Goal: Browse casually

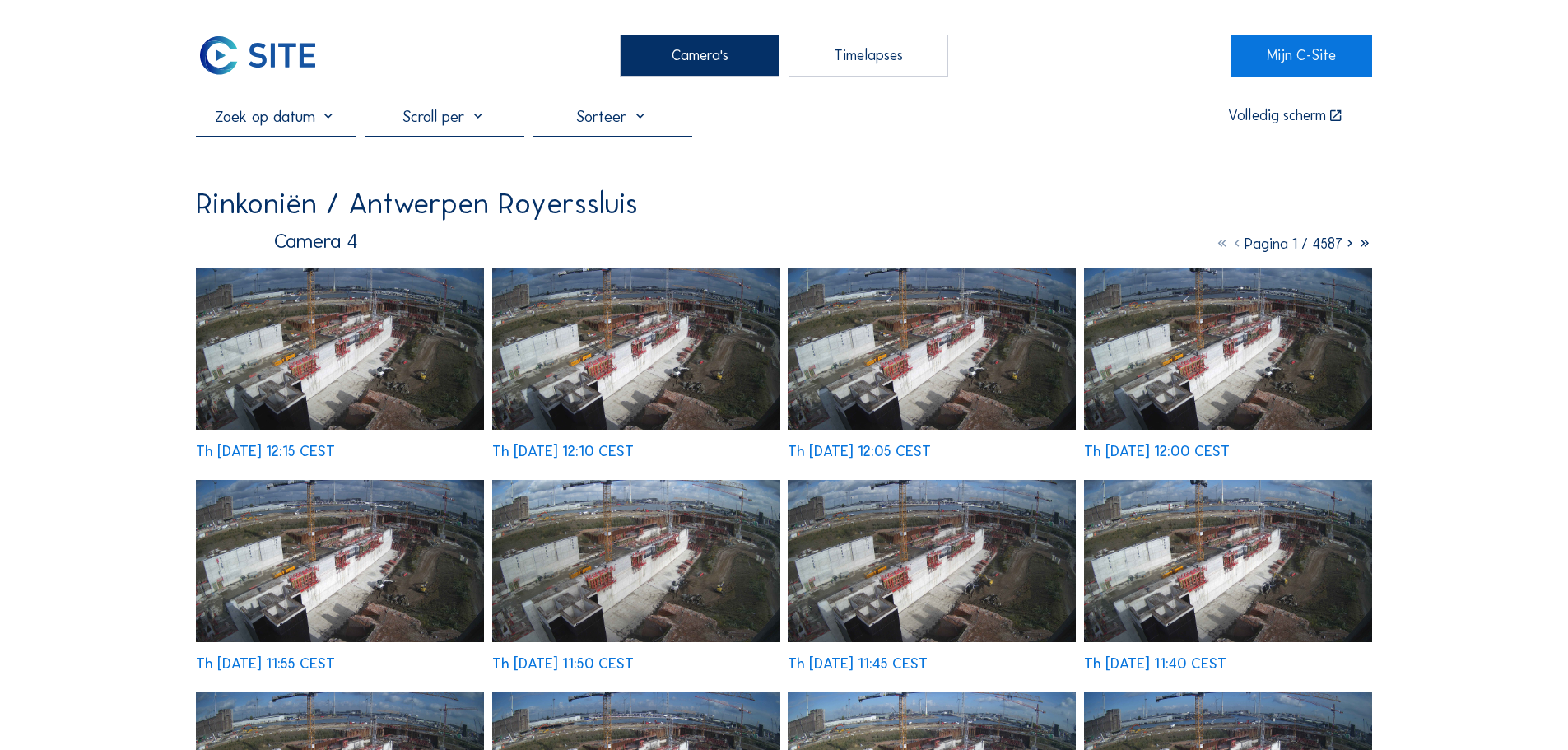
click at [338, 349] on img at bounding box center [340, 349] width 288 height 162
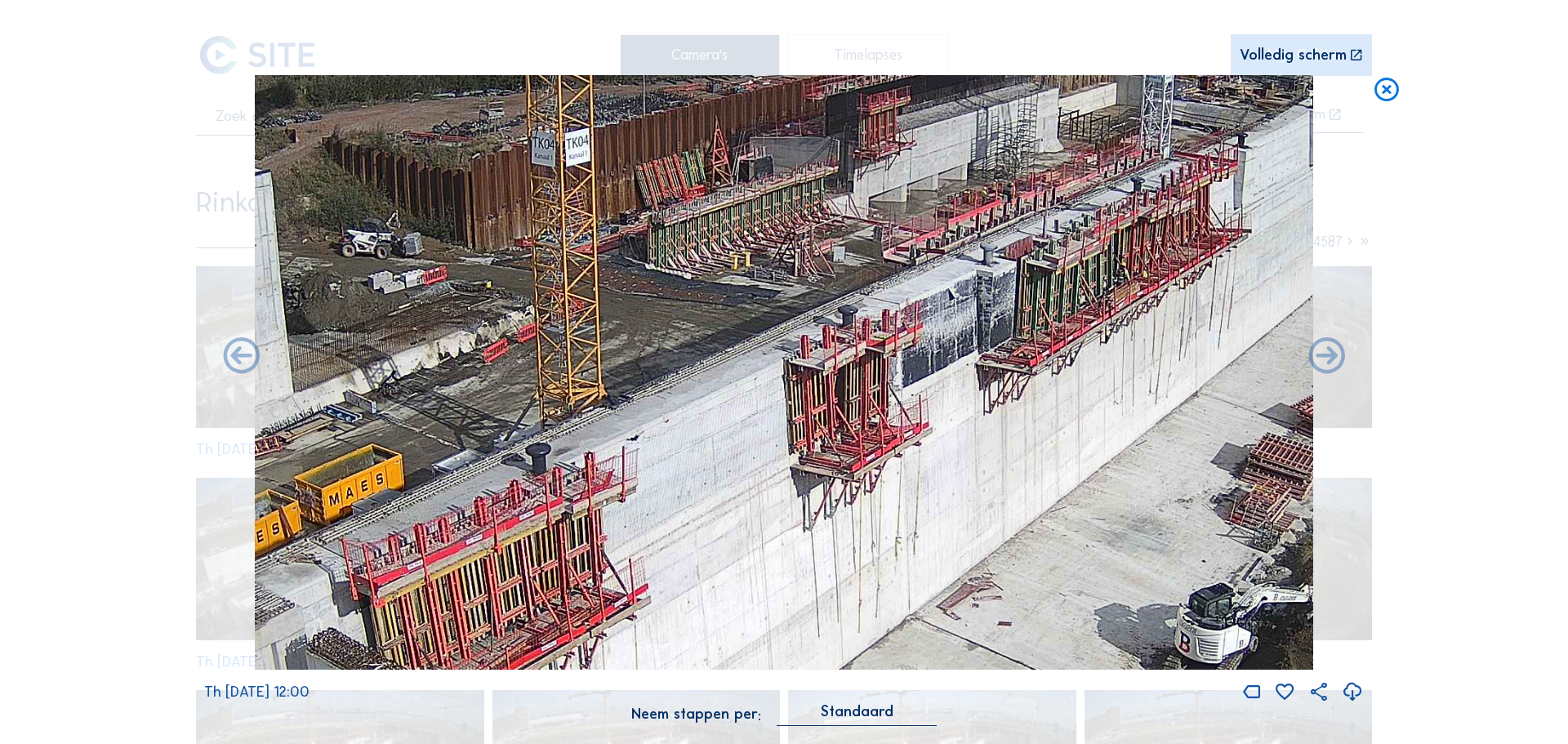
drag, startPoint x: 831, startPoint y: 418, endPoint x: 620, endPoint y: 471, distance: 217.6
click at [620, 471] on img at bounding box center [784, 373] width 1058 height 596
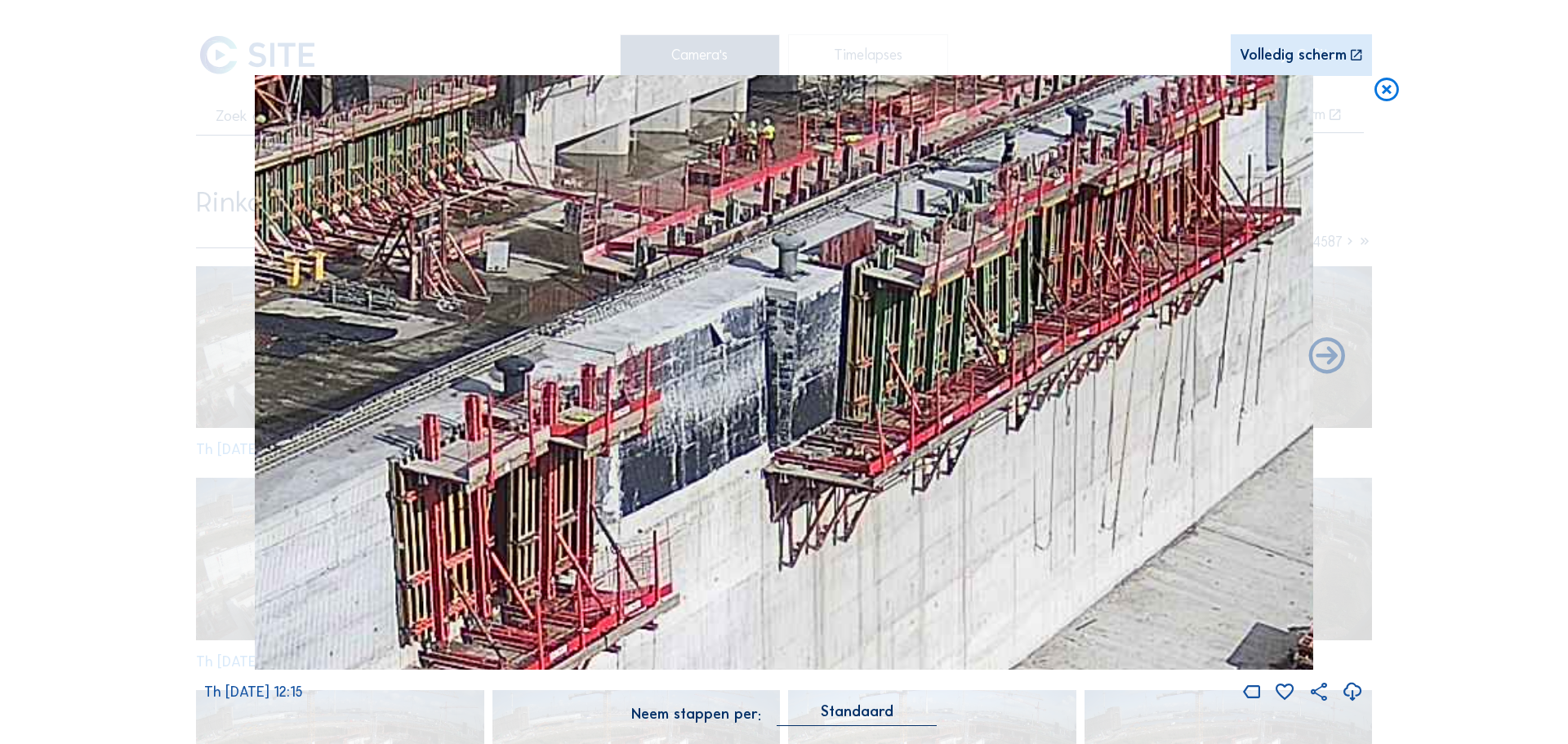
drag, startPoint x: 975, startPoint y: 318, endPoint x: 658, endPoint y: 432, distance: 336.9
click at [658, 432] on img at bounding box center [784, 373] width 1058 height 596
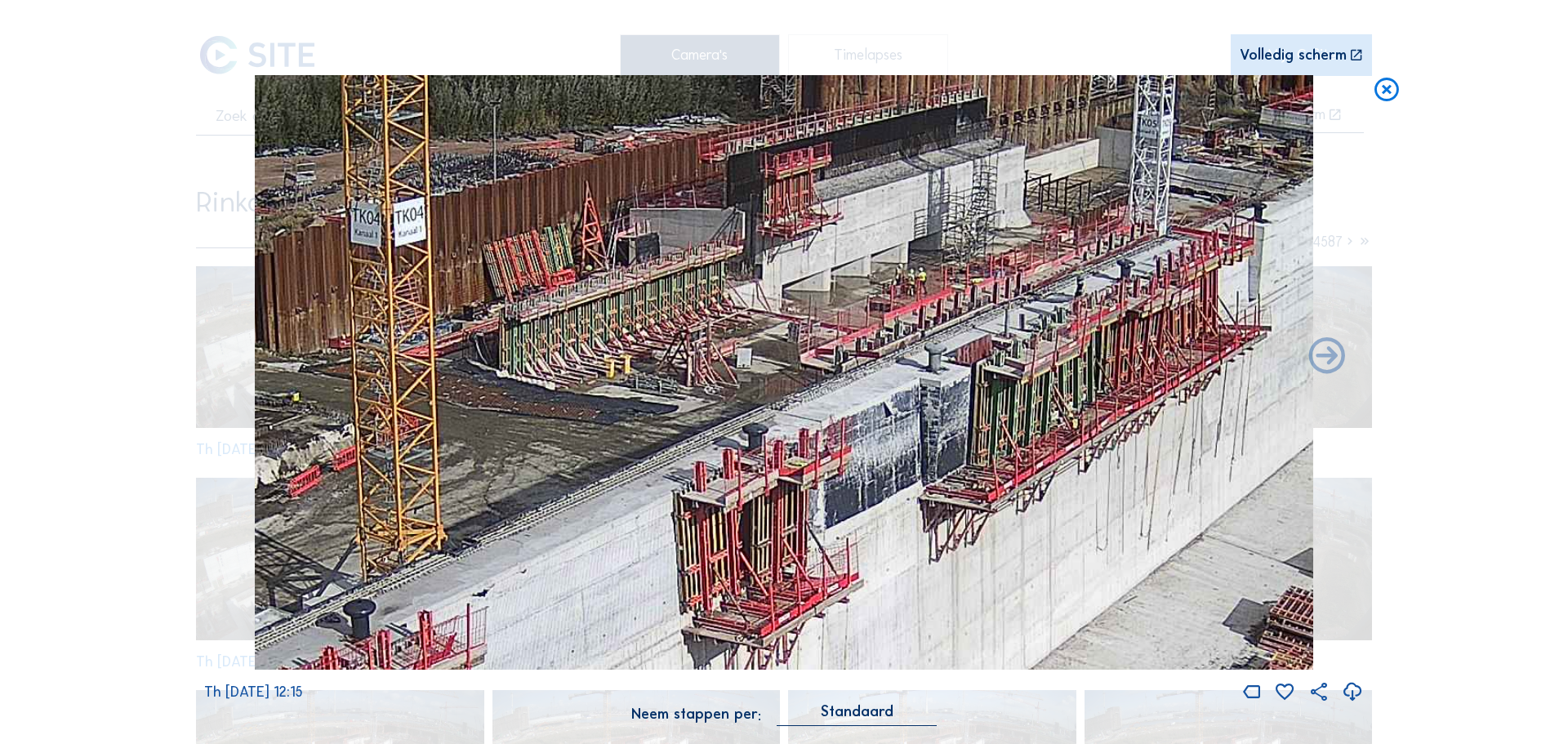
drag, startPoint x: 826, startPoint y: 364, endPoint x: 991, endPoint y: 428, distance: 177.0
click at [991, 428] on img at bounding box center [784, 373] width 1058 height 596
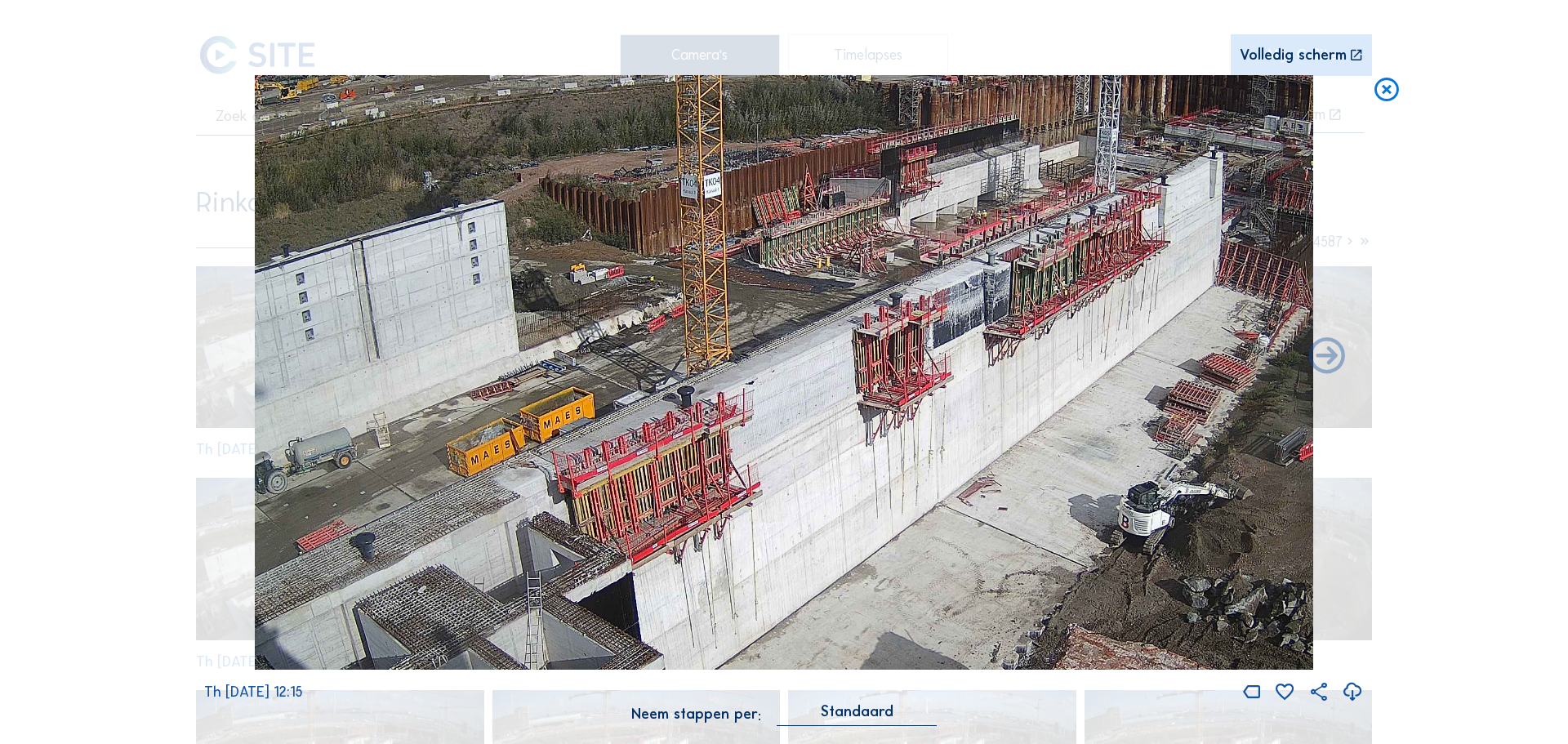
drag, startPoint x: 931, startPoint y: 433, endPoint x: 1117, endPoint y: 174, distance: 318.9
click at [1123, 165] on img at bounding box center [784, 373] width 1058 height 596
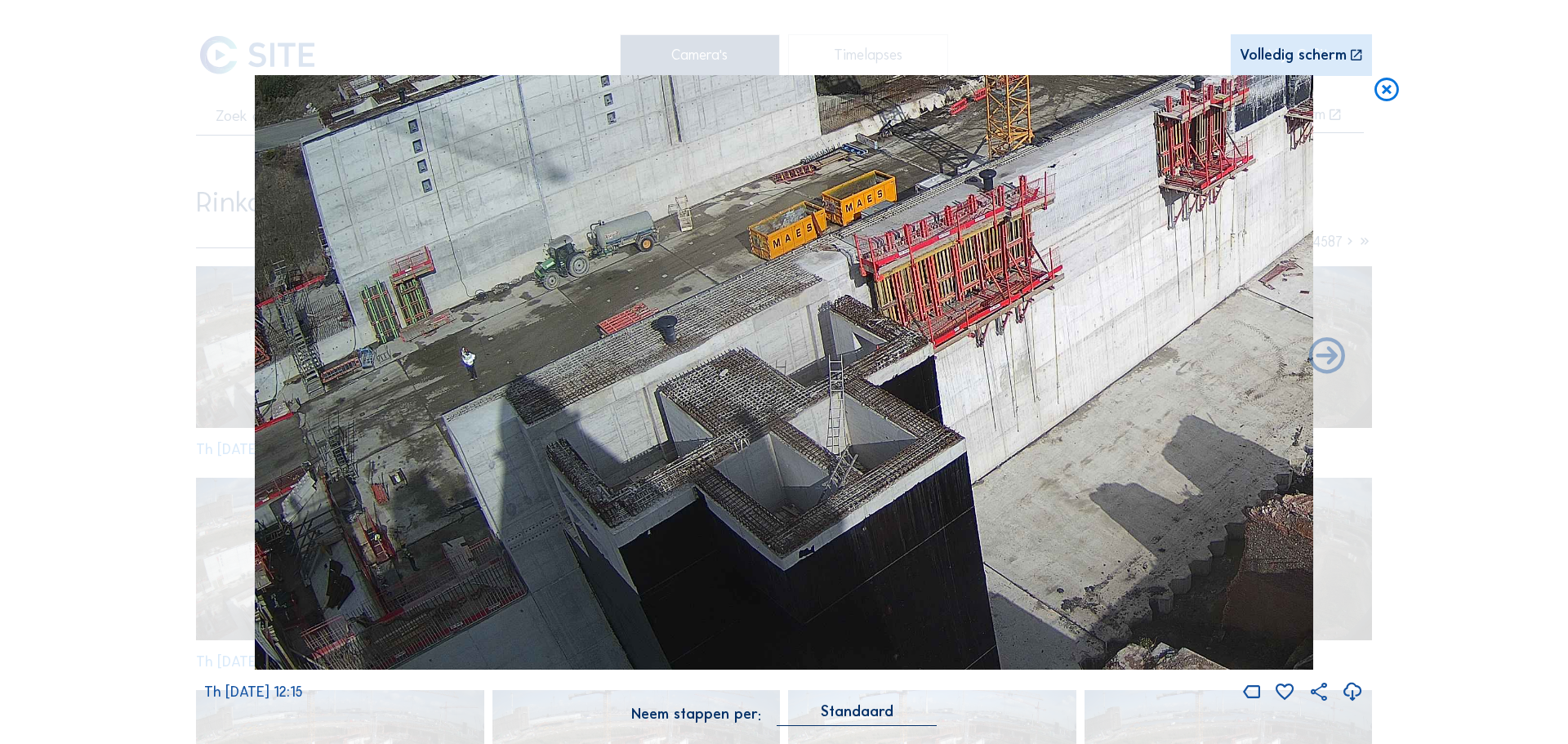
drag, startPoint x: 763, startPoint y: 437, endPoint x: 969, endPoint y: 241, distance: 284.3
click at [969, 241] on img at bounding box center [784, 373] width 1058 height 596
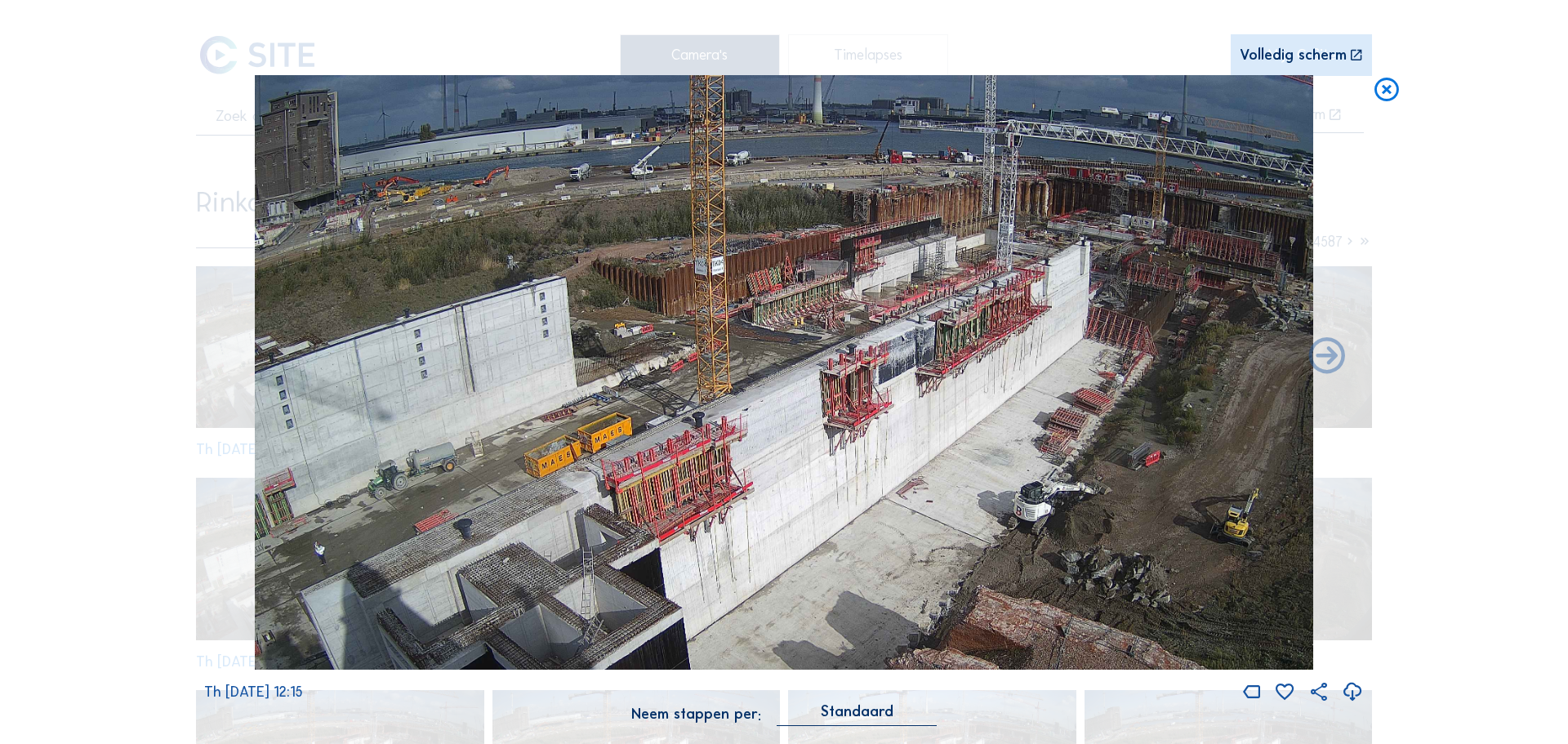
drag, startPoint x: 991, startPoint y: 304, endPoint x: 1036, endPoint y: 314, distance: 46.1
click at [899, 411] on img at bounding box center [784, 373] width 1058 height 596
click at [1387, 89] on icon at bounding box center [1387, 90] width 30 height 30
